Goal: Transaction & Acquisition: Purchase product/service

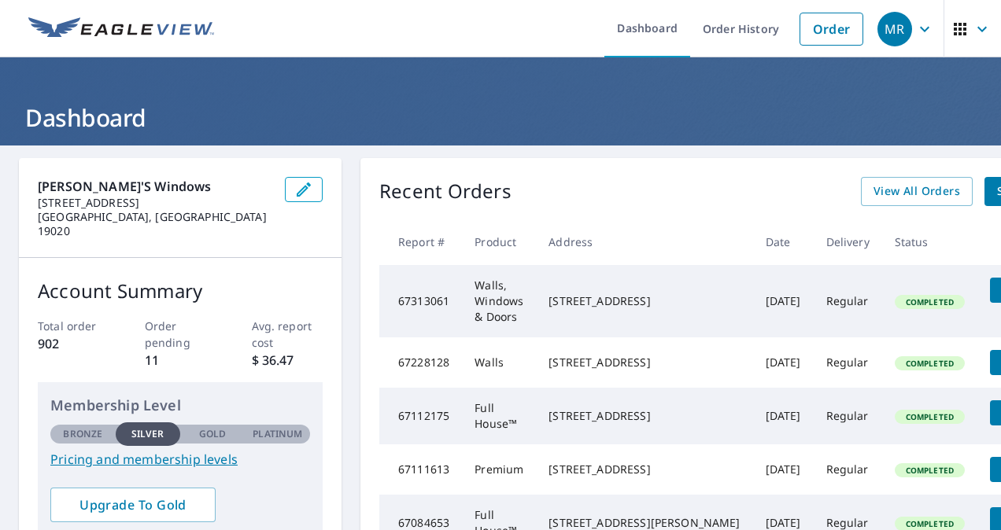
click at [936, 208] on div "Recent Orders View All Orders Start New Order Report # Product Address Date Del…" at bounding box center [739, 404] width 759 height 492
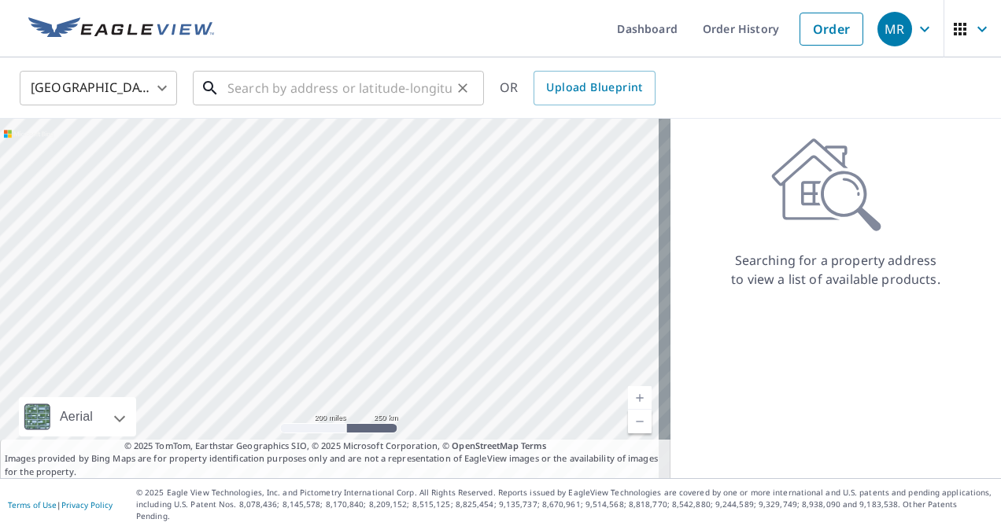
click at [304, 101] on input "text" at bounding box center [339, 88] width 224 height 44
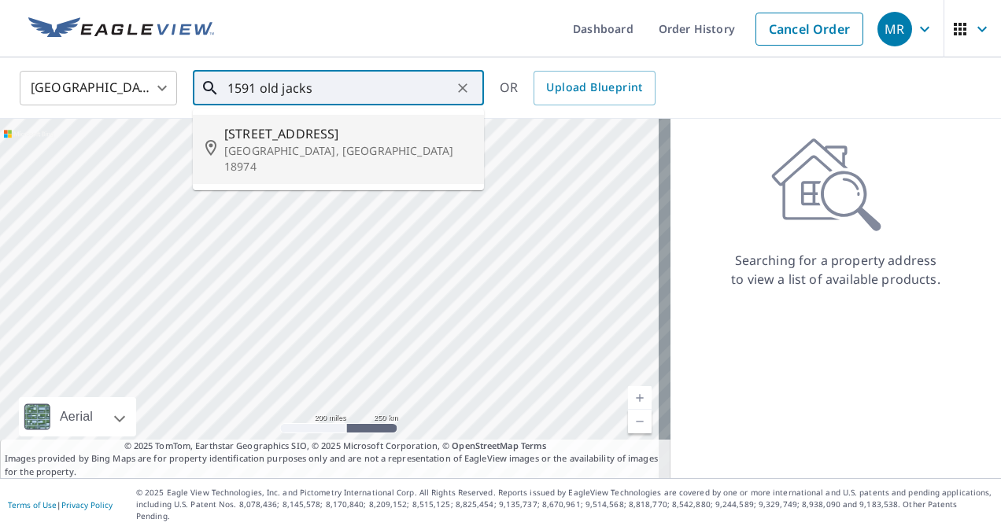
click at [316, 149] on p "[GEOGRAPHIC_DATA], [GEOGRAPHIC_DATA] 18974" at bounding box center [347, 158] width 247 height 31
type input "[STREET_ADDRESS]"
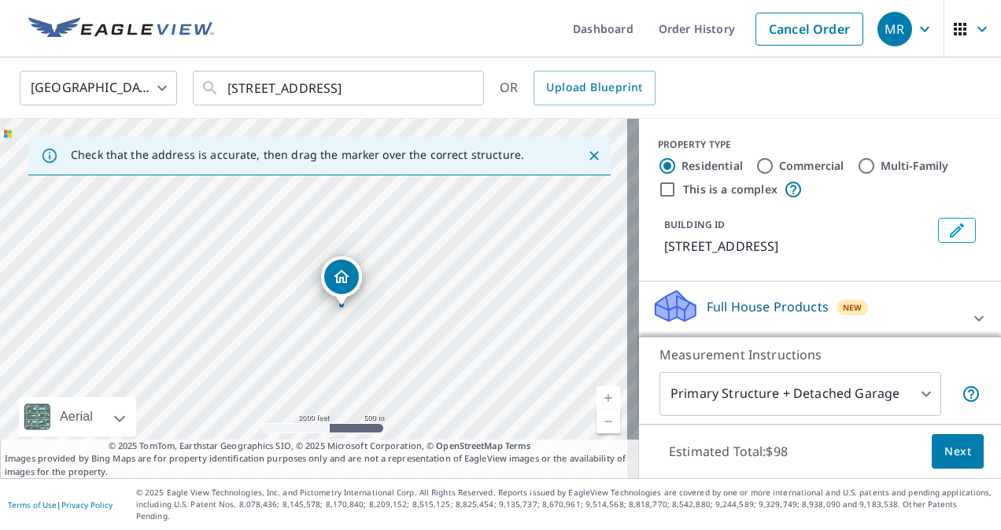
click at [341, 308] on div "[STREET_ADDRESS]" at bounding box center [319, 299] width 639 height 360
drag, startPoint x: 260, startPoint y: 313, endPoint x: 384, endPoint y: 353, distance: 129.9
click at [384, 353] on div "[STREET_ADDRESS]" at bounding box center [319, 299] width 639 height 360
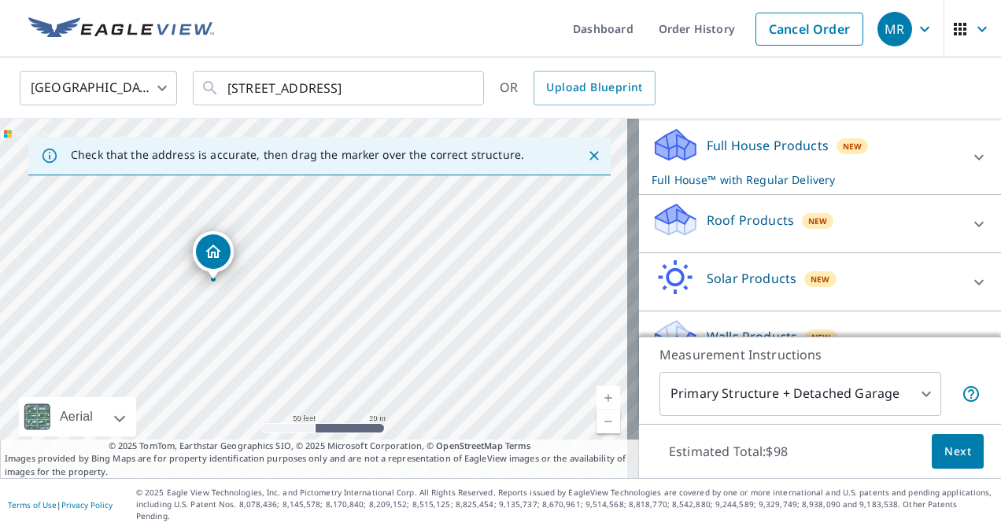
scroll to position [200, 0]
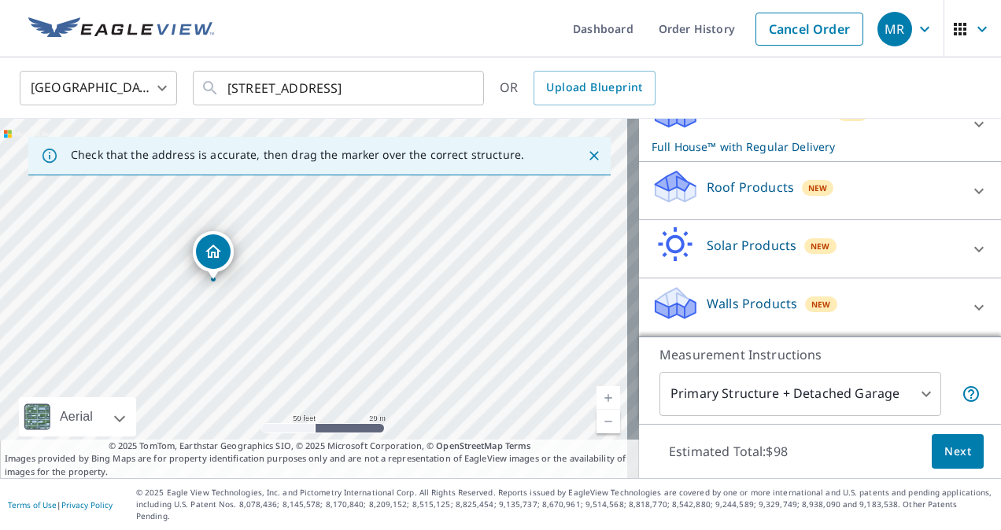
drag, startPoint x: 925, startPoint y: 203, endPoint x: 865, endPoint y: 187, distance: 61.8
click at [865, 187] on div "Roof Products New" at bounding box center [805, 190] width 308 height 45
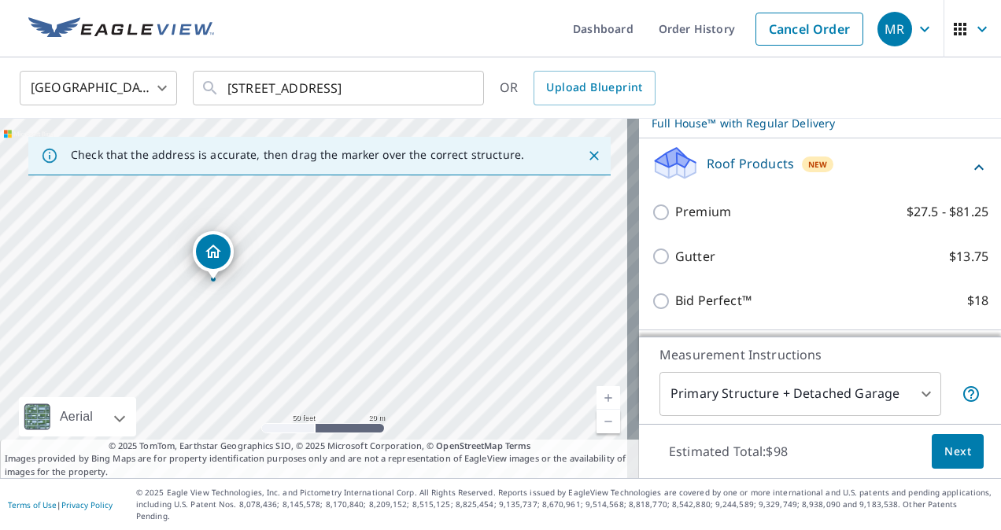
scroll to position [214, 0]
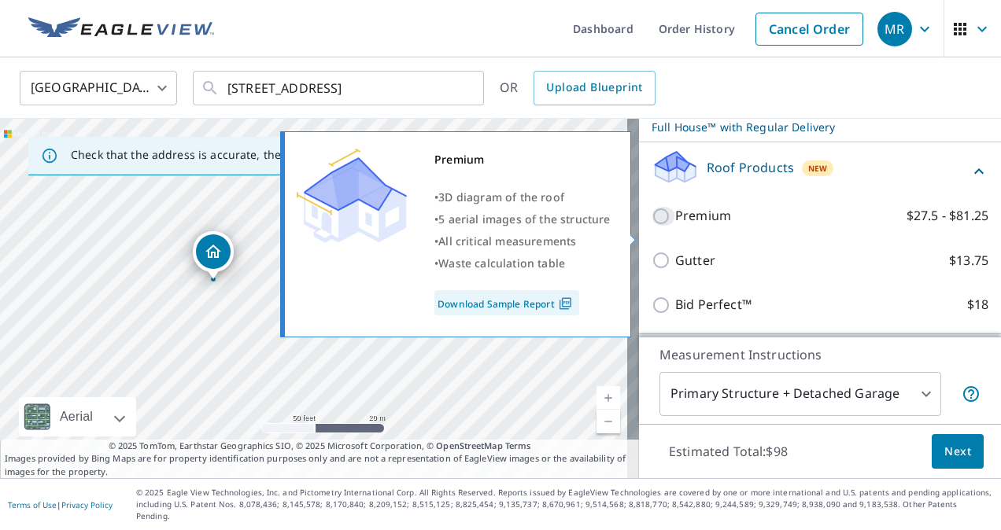
click at [651, 226] on input "Premium $27.5 - $81.25" at bounding box center [663, 216] width 24 height 19
checkbox input "true"
checkbox input "false"
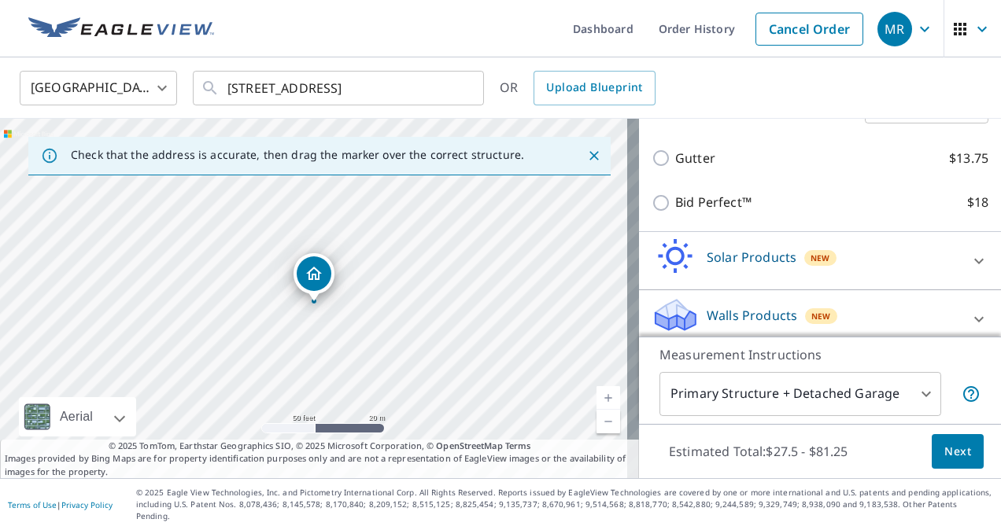
scroll to position [368, 0]
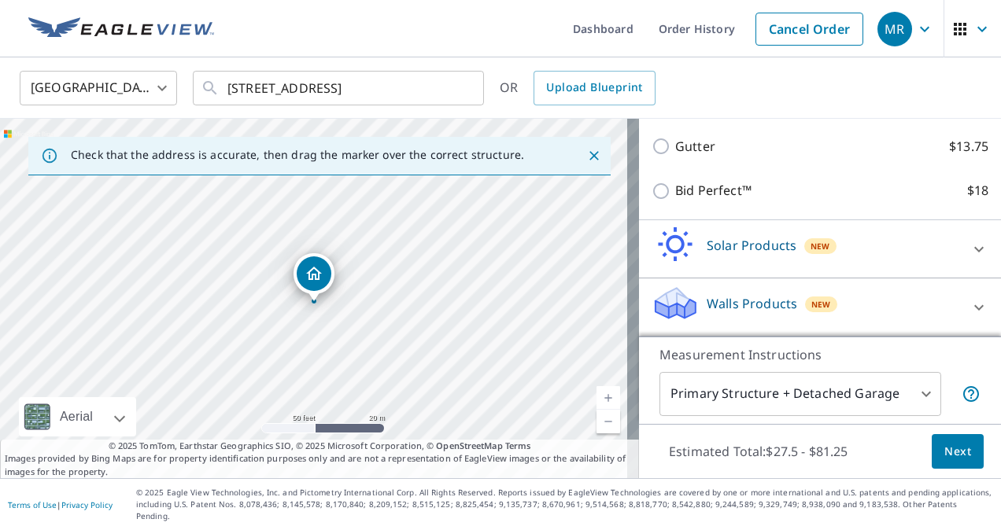
click at [931, 463] on button "Next" at bounding box center [957, 451] width 52 height 35
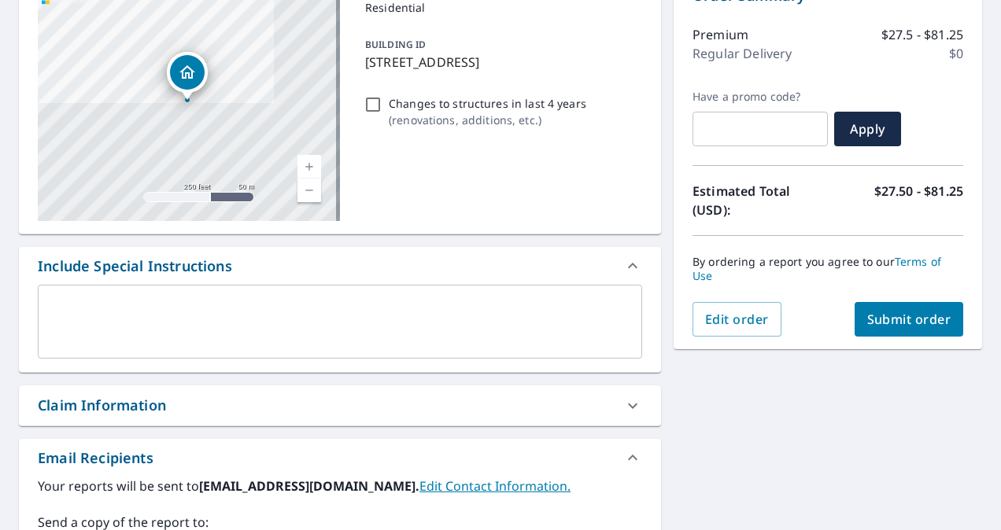
scroll to position [186, 0]
click at [876, 319] on span "Submit order" at bounding box center [909, 318] width 84 height 17
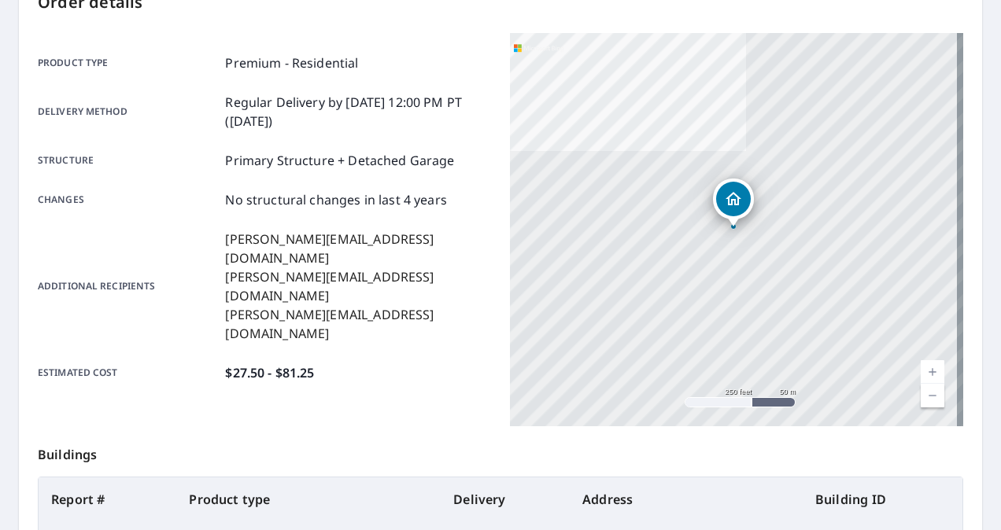
click at [864, 169] on div "[STREET_ADDRESS]" at bounding box center [736, 229] width 453 height 393
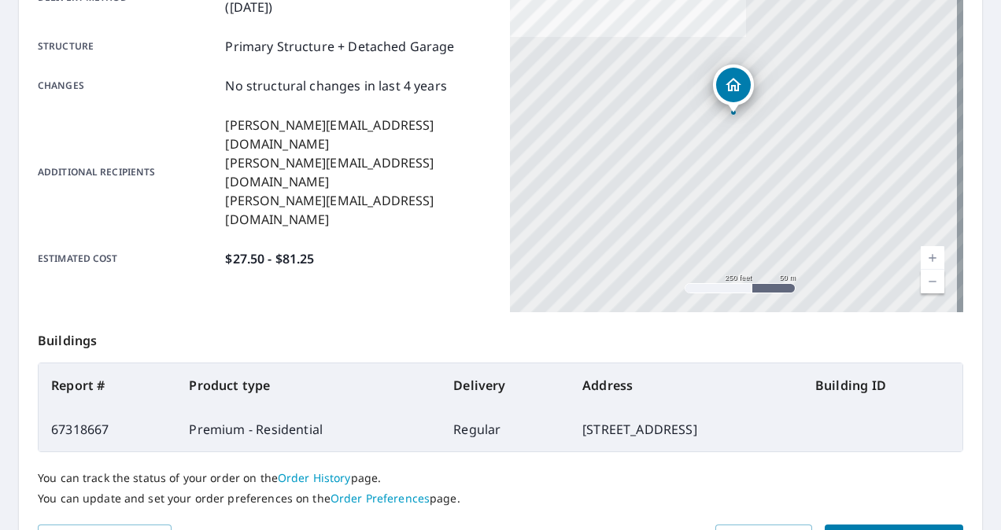
scroll to position [298, 0]
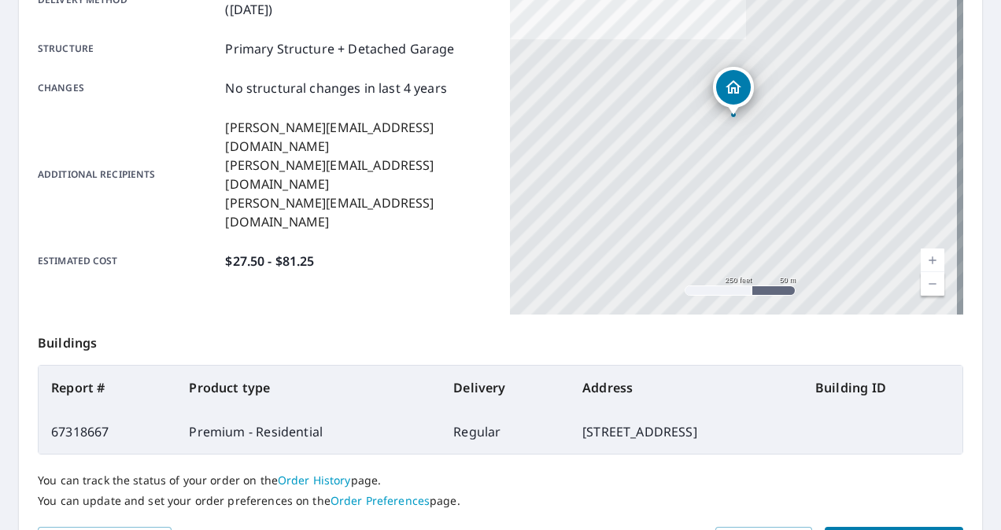
drag, startPoint x: 453, startPoint y: 433, endPoint x: 739, endPoint y: 444, distance: 286.5
click at [739, 444] on td "[STREET_ADDRESS]" at bounding box center [686, 432] width 233 height 44
drag, startPoint x: 739, startPoint y: 444, endPoint x: 634, endPoint y: 433, distance: 106.0
copy td "[STREET_ADDRESS]"
